Goal: Information Seeking & Learning: Learn about a topic

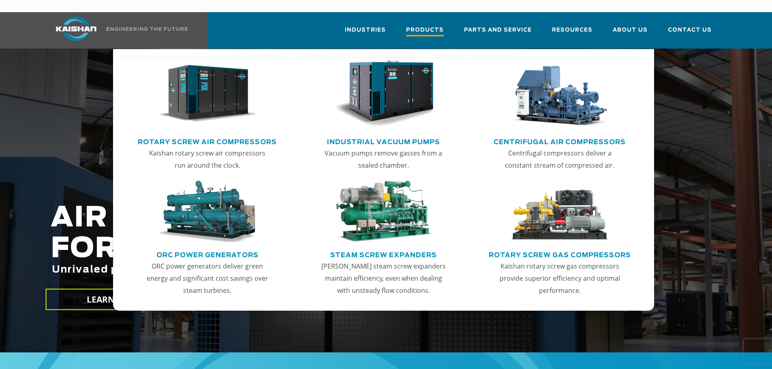
click at [441, 26] on span "Products" at bounding box center [425, 31] width 38 height 11
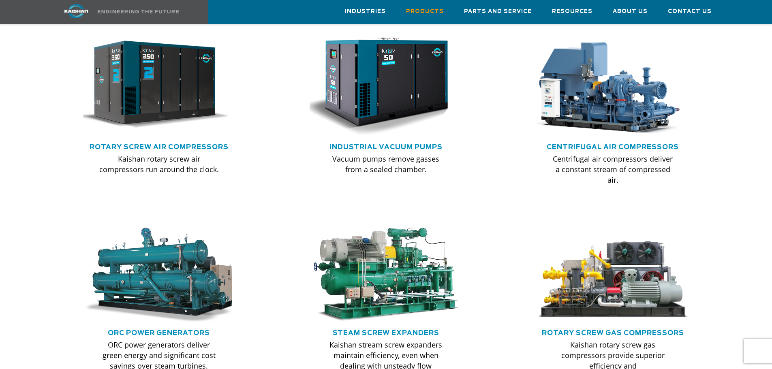
scroll to position [527, 0]
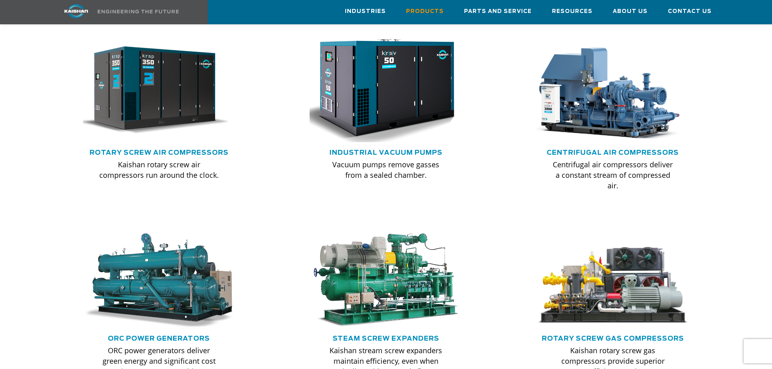
click at [423, 87] on img at bounding box center [380, 90] width 168 height 113
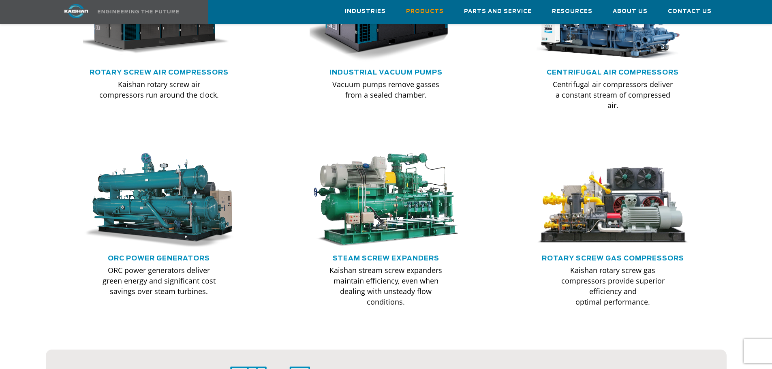
scroll to position [487, 0]
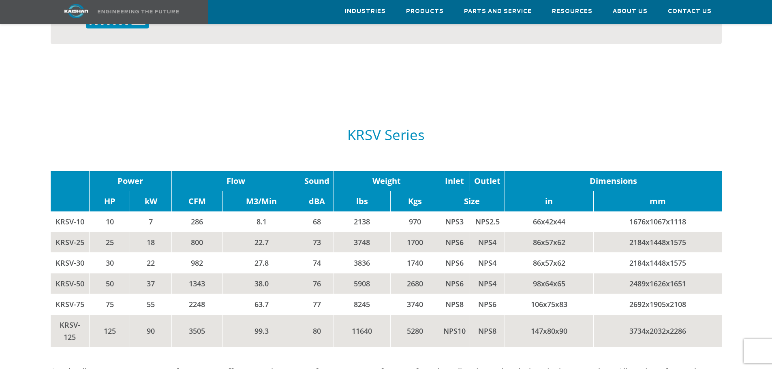
scroll to position [851, 0]
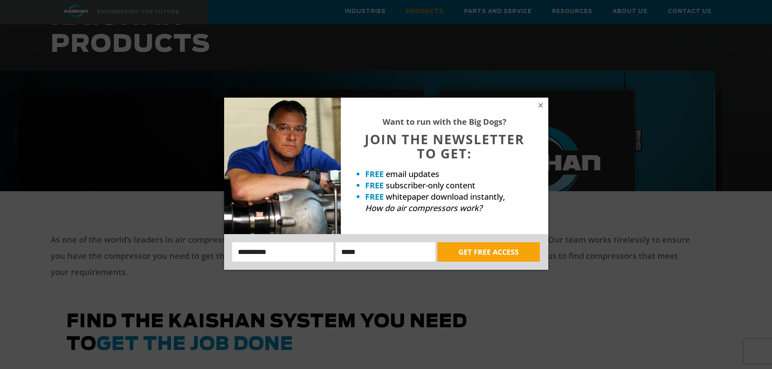
scroll to position [162, 0]
click at [540, 104] on icon at bounding box center [540, 105] width 7 height 7
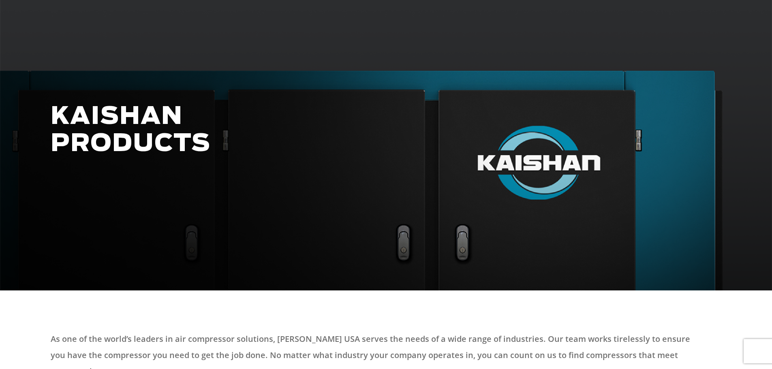
scroll to position [0, 0]
